Goal: Information Seeking & Learning: Learn about a topic

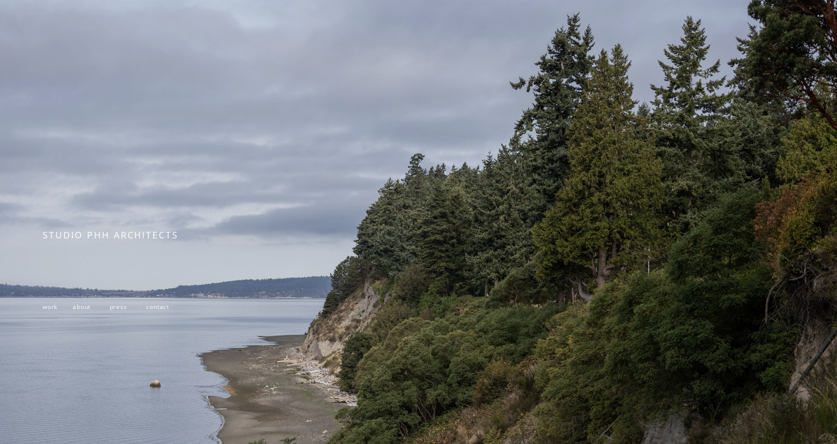
click at [47, 304] on p "work about press contact" at bounding box center [197, 307] width 308 height 15
click at [47, 307] on span "work" at bounding box center [50, 307] width 15 height 8
click at [54, 310] on span "work" at bounding box center [50, 307] width 15 height 8
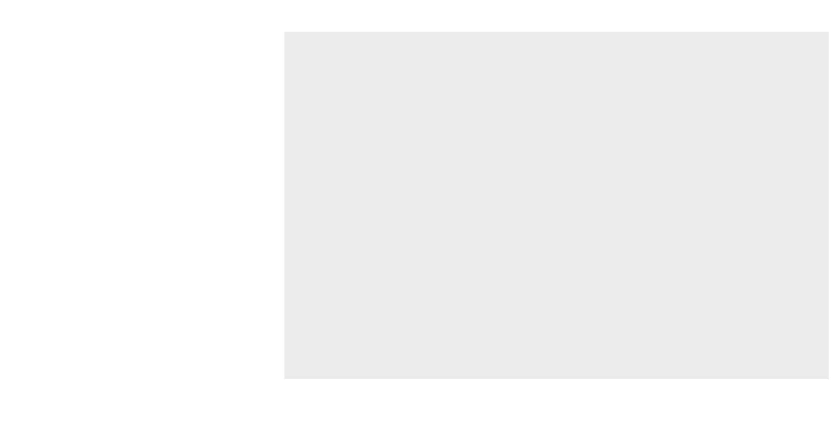
scroll to position [3018, 0]
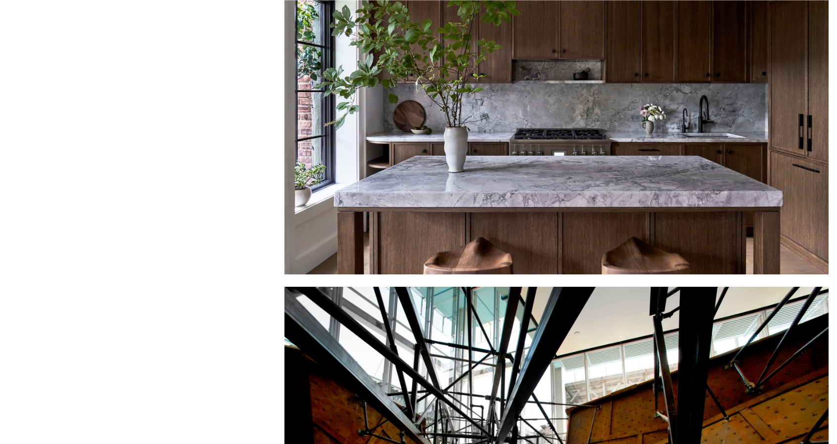
click at [570, 145] on div at bounding box center [556, 101] width 544 height 348
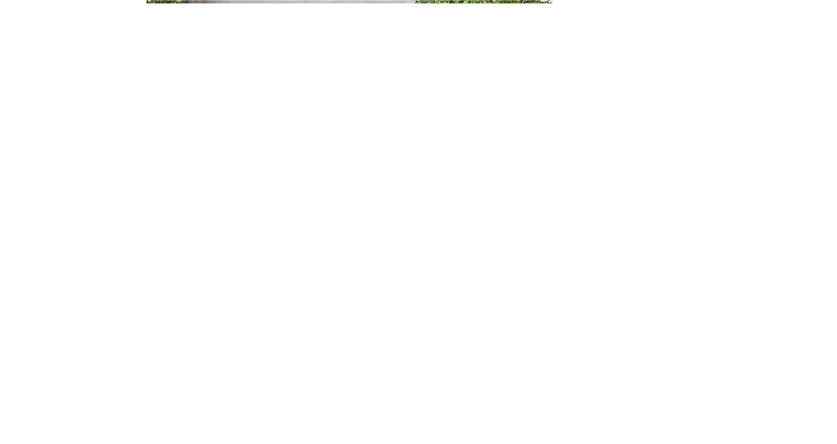
scroll to position [1336, 0]
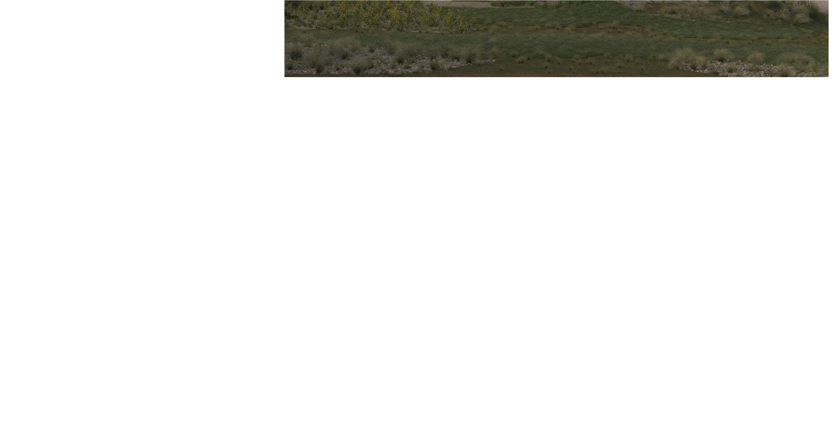
scroll to position [1633, 0]
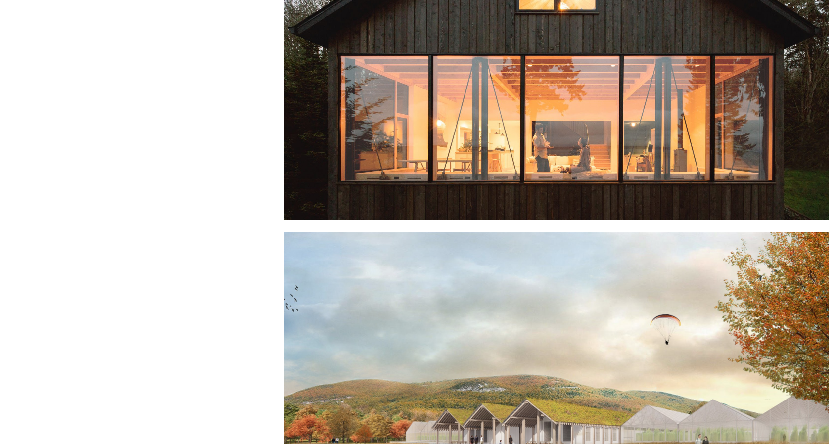
click at [571, 184] on div at bounding box center [556, 30] width 544 height 377
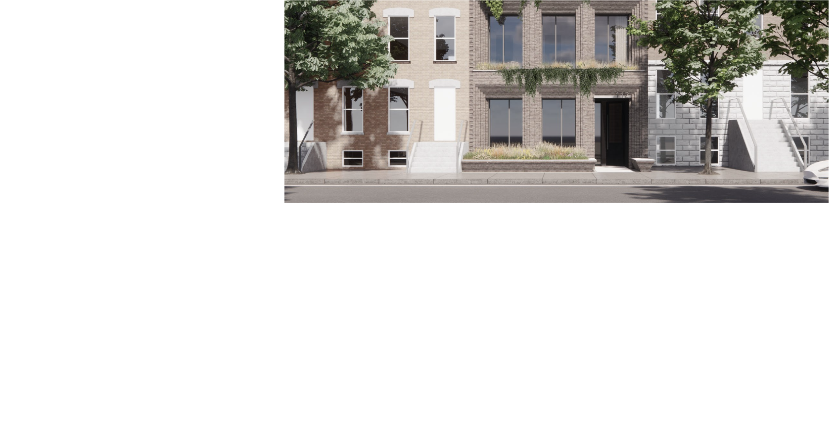
scroll to position [4106, 0]
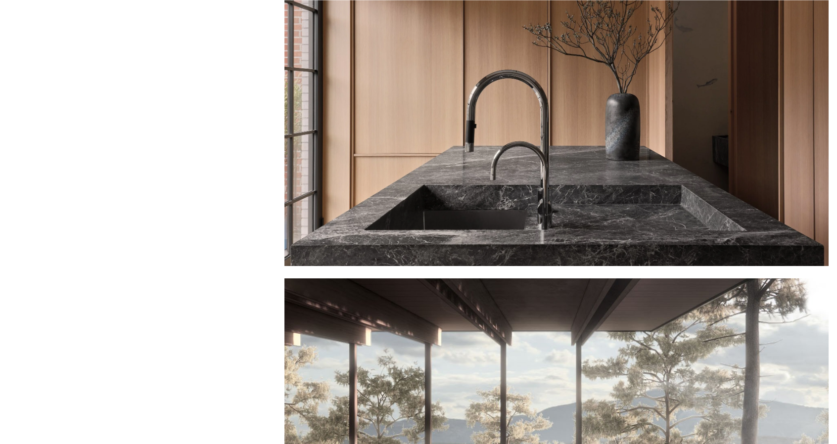
click at [588, 172] on div at bounding box center [556, 92] width 544 height 348
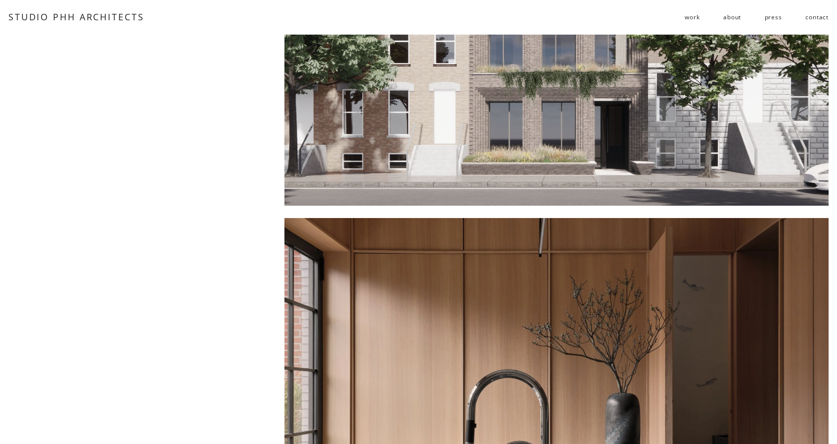
scroll to position [3711, 0]
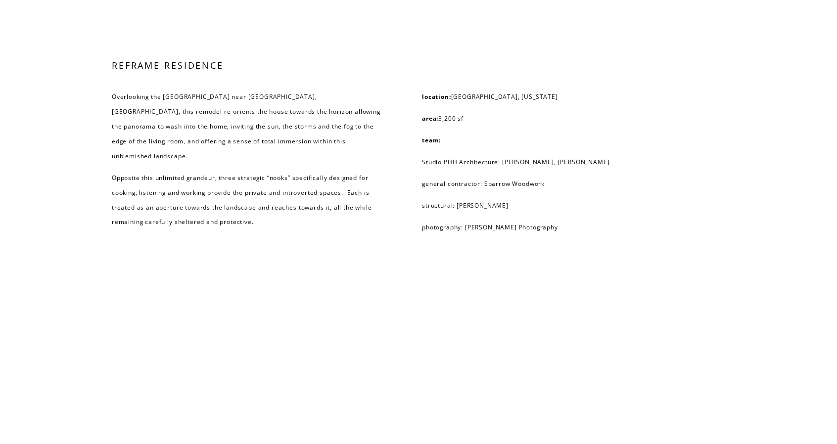
scroll to position [6036, 0]
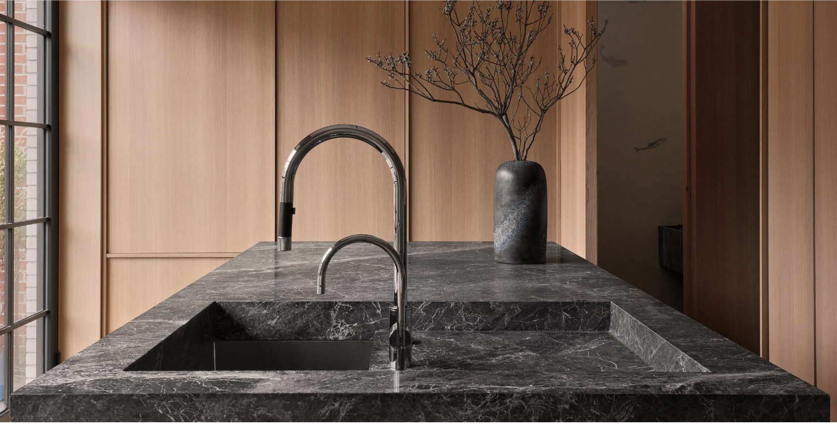
scroll to position [99, 0]
